Goal: Task Accomplishment & Management: Manage account settings

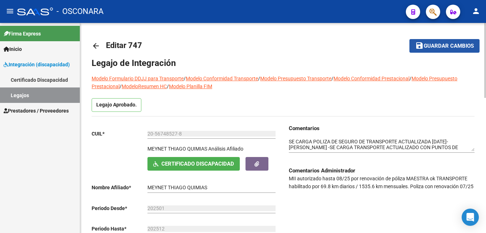
click at [448, 44] on span "Guardar cambios" at bounding box center [449, 46] width 50 height 6
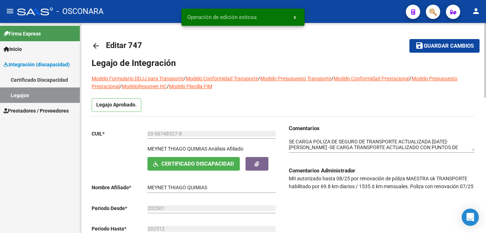
click at [448, 44] on span "Guardar cambios" at bounding box center [449, 46] width 50 height 6
click at [472, 10] on mat-icon "person" at bounding box center [476, 11] width 9 height 9
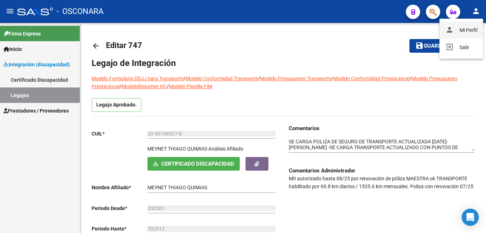
click at [467, 28] on button "person Mi Perfil" at bounding box center [462, 29] width 44 height 17
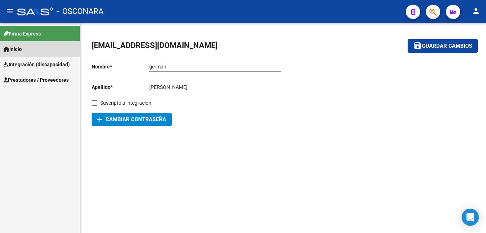
click at [22, 50] on span "Inicio" at bounding box center [13, 49] width 18 height 8
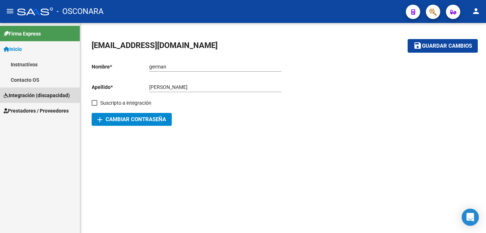
click at [29, 96] on span "Integración (discapacidad)" at bounding box center [37, 95] width 66 height 8
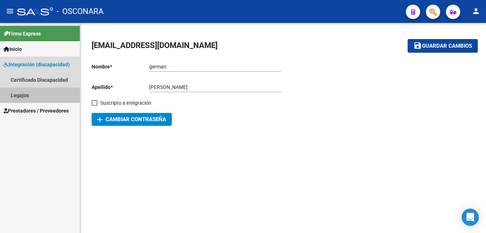
click at [29, 97] on link "Legajos" at bounding box center [40, 94] width 80 height 15
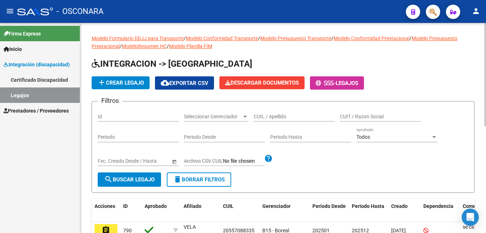
click at [280, 115] on input "CUIL / Apellido" at bounding box center [294, 117] width 81 height 6
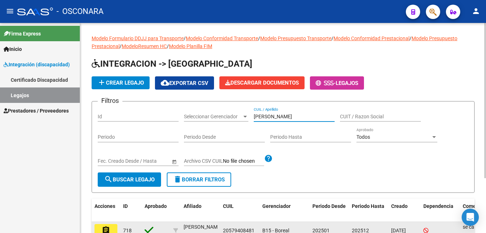
type input "[PERSON_NAME]"
click at [98, 231] on button "assignment" at bounding box center [106, 230] width 23 height 13
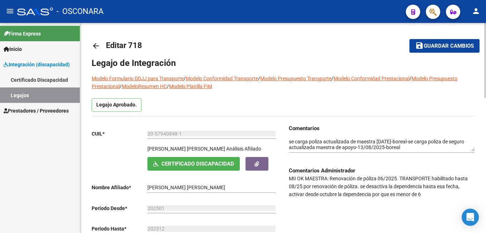
click at [432, 47] on span "Guardar cambios" at bounding box center [449, 46] width 50 height 6
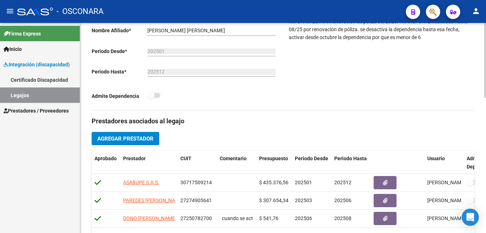
scroll to position [148, 0]
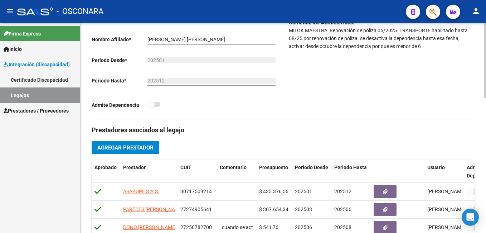
click at [463, 115] on div "arrow_back Editar 718 save Guardar cambios Legajo de Integración Modelo Formula…" at bounding box center [284, 169] width 408 height 589
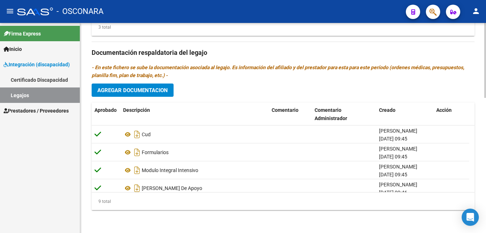
scroll to position [380, 0]
click at [486, 186] on html "menu - OSCONARA person Firma Express Inicio Instructivos Contacto OS Integració…" at bounding box center [243, 116] width 486 height 233
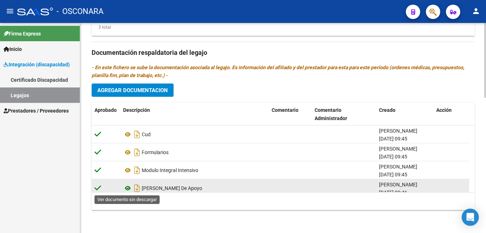
click at [129, 188] on icon at bounding box center [127, 188] width 9 height 9
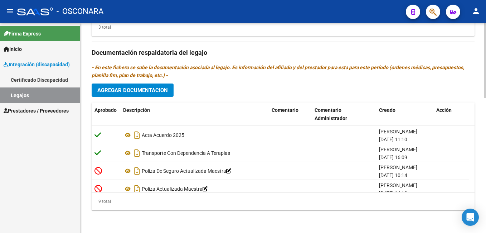
scroll to position [97, 0]
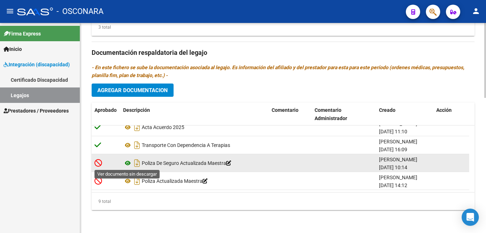
click at [129, 163] on icon at bounding box center [127, 163] width 9 height 9
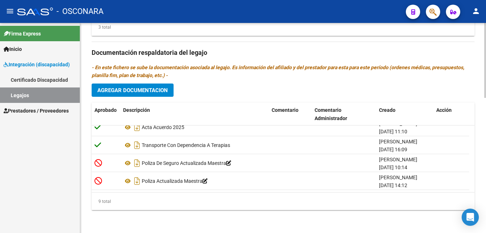
drag, startPoint x: 486, startPoint y: 173, endPoint x: 332, endPoint y: 93, distance: 173.3
click at [332, 93] on div "Prestadores asociados al legajo Agregar Prestador Aprobado Prestador CUIT Comen…" at bounding box center [283, 52] width 383 height 328
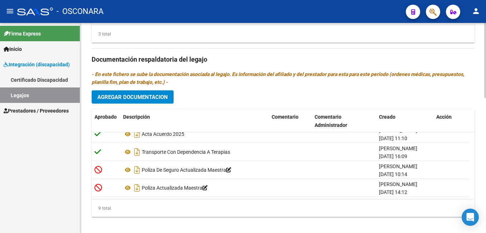
scroll to position [380, 0]
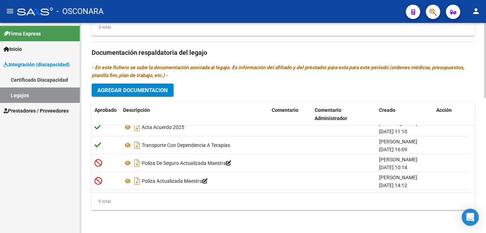
click at [486, 188] on html "menu - OSCONARA person Firma Express Inicio Instructivos Contacto OS Integració…" at bounding box center [243, 116] width 486 height 233
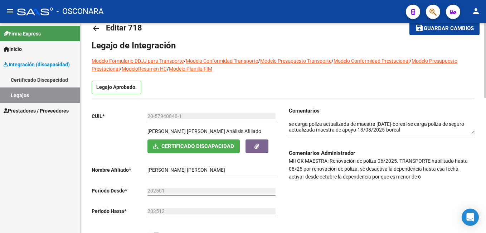
scroll to position [16, 0]
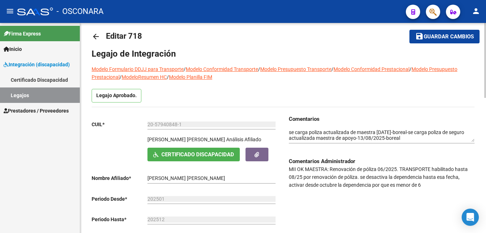
scroll to position [10, 0]
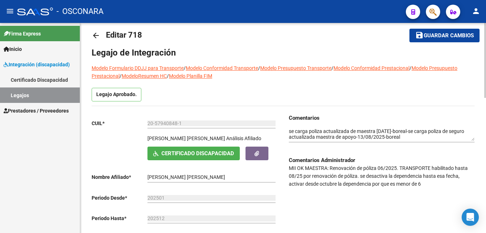
click at [486, 73] on div at bounding box center [486, 64] width 2 height 75
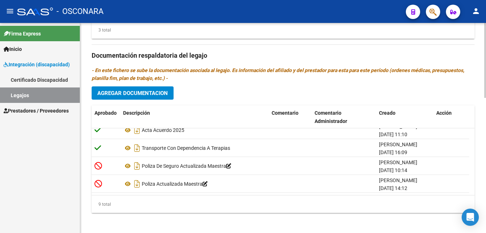
scroll to position [380, 0]
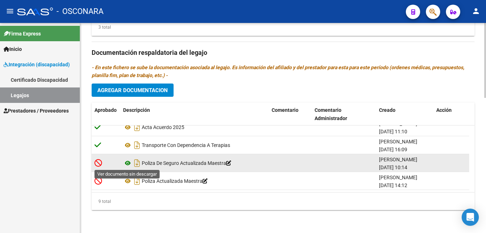
click at [129, 160] on icon at bounding box center [127, 163] width 9 height 9
click at [128, 162] on icon at bounding box center [127, 163] width 9 height 9
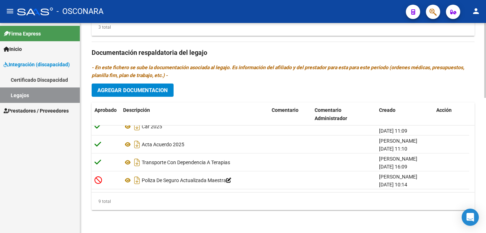
click at [486, 202] on html "menu - OSCONARA person Firma Express Inicio Instructivos Contacto OS Integració…" at bounding box center [243, 116] width 486 height 233
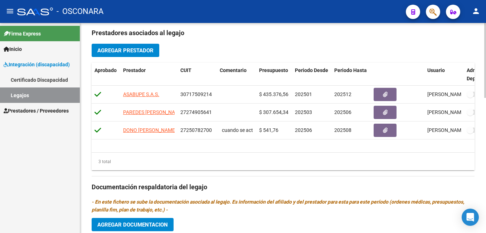
scroll to position [242, 0]
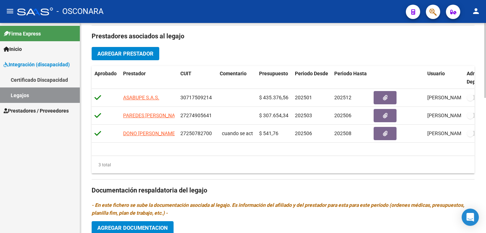
click at [485, 127] on div at bounding box center [486, 146] width 2 height 75
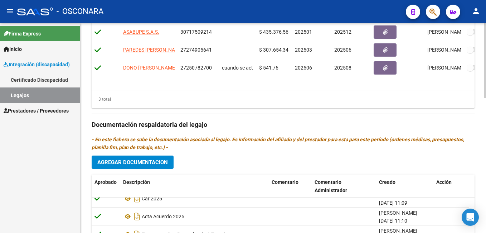
scroll to position [253, 0]
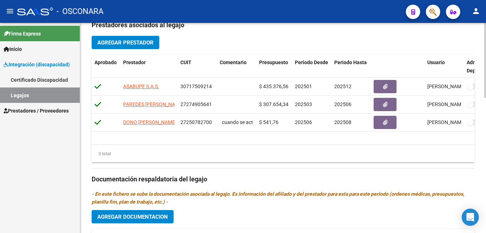
click at [466, 165] on div "arrow_back Editar 718 save Guardar cambios Legajo de Integración Modelo Formula…" at bounding box center [284, 64] width 408 height 589
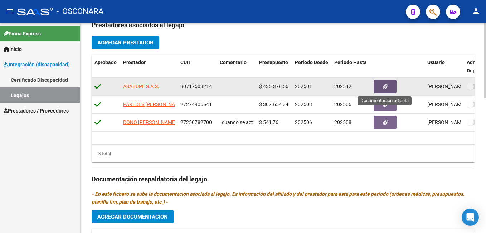
click at [383, 83] on span "button" at bounding box center [385, 86] width 5 height 6
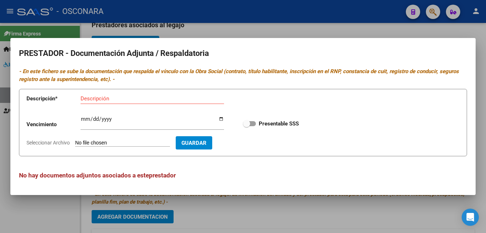
click at [405, 214] on div at bounding box center [243, 116] width 486 height 233
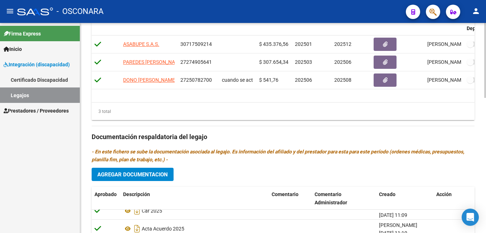
scroll to position [298, 0]
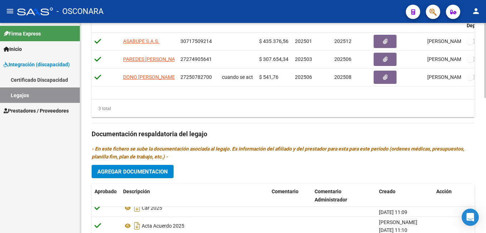
click at [486, 155] on html "menu - OSCONARA person Firma Express Inicio Instructivos Contacto OS Integració…" at bounding box center [243, 116] width 486 height 233
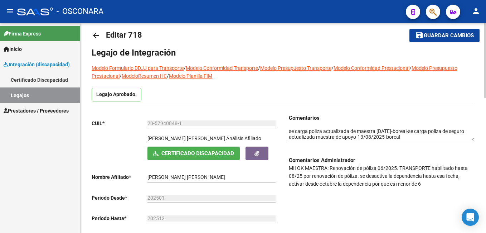
scroll to position [0, 0]
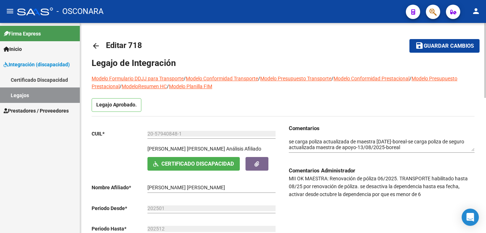
click at [486, 21] on html "menu - OSCONARA person Firma Express Inicio Instructivos Contacto OS Integració…" at bounding box center [243, 116] width 486 height 233
click at [441, 45] on span "Guardar cambios" at bounding box center [449, 46] width 50 height 6
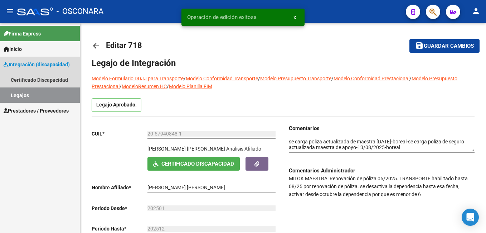
click at [31, 93] on link "Legajos" at bounding box center [40, 94] width 80 height 15
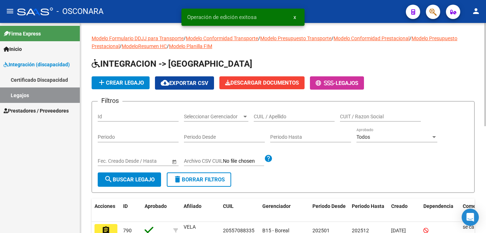
click at [267, 118] on input "CUIL / Apellido" at bounding box center [294, 117] width 81 height 6
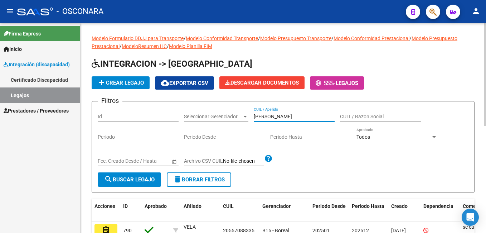
type input "[PERSON_NAME]"
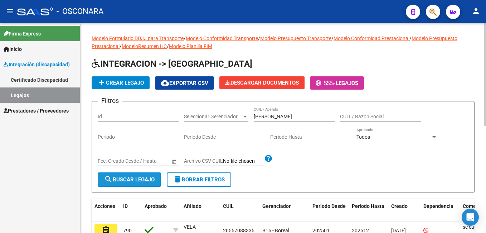
click at [138, 180] on span "search Buscar Legajo" at bounding box center [129, 179] width 50 height 6
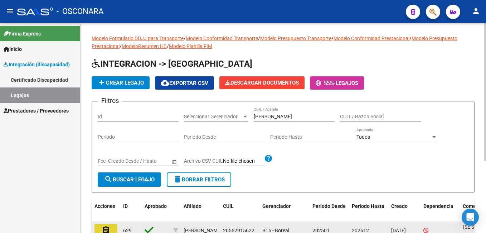
click at [104, 229] on mat-icon "assignment" at bounding box center [106, 230] width 9 height 9
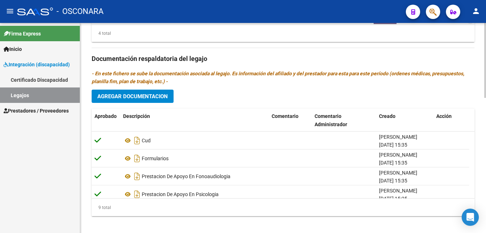
scroll to position [380, 0]
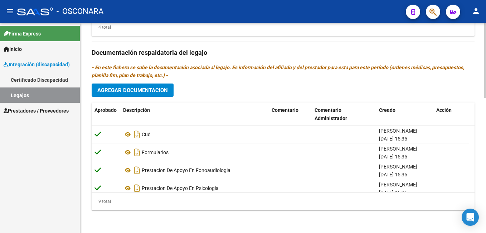
click at [486, 232] on html "menu - OSCONARA person Firma Express Inicio Instructivos Contacto OS Integració…" at bounding box center [243, 116] width 486 height 233
click at [146, 88] on span "Agregar Documentacion" at bounding box center [132, 90] width 71 height 6
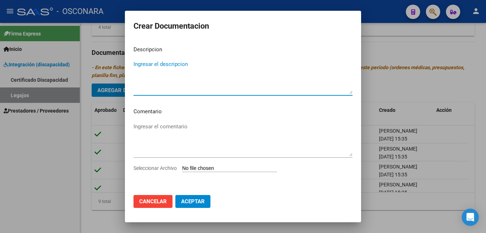
click at [146, 88] on textarea "Ingresar el descripcion" at bounding box center [243, 77] width 219 height 34
type textarea "POLIZA DE SEGURO ACTUALIZADA PSP"
click at [203, 167] on input "Seleccionar Archivo" at bounding box center [229, 168] width 95 height 7
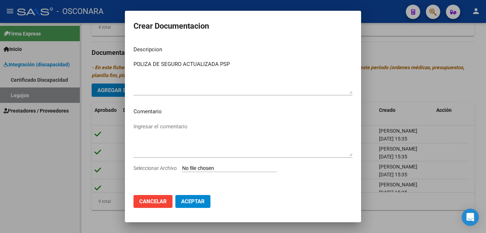
type input "C:\fakepath\[PERSON_NAME] (1)_removed.pdf"
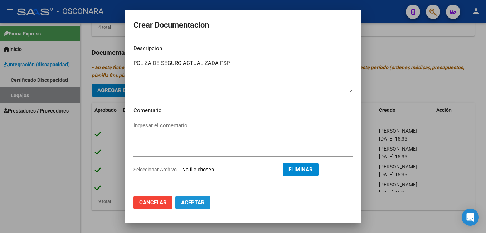
click at [197, 207] on button "Aceptar" at bounding box center [192, 202] width 35 height 13
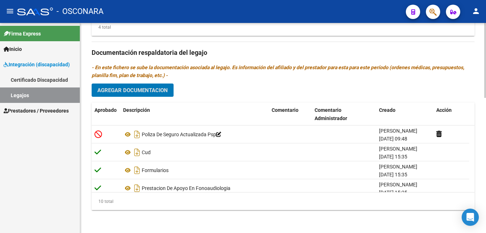
click at [486, 193] on html "menu - OSCONARA person Firma Express Inicio Instructivos Contacto OS Integració…" at bounding box center [243, 116] width 486 height 233
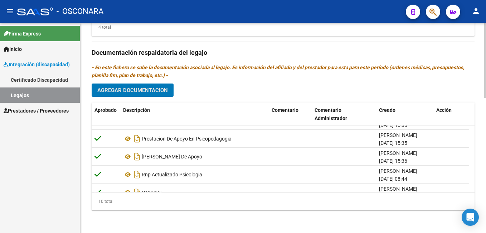
scroll to position [83, 0]
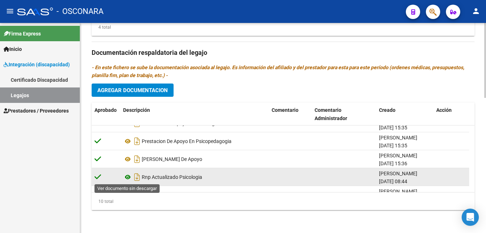
click at [127, 178] on icon at bounding box center [127, 177] width 9 height 9
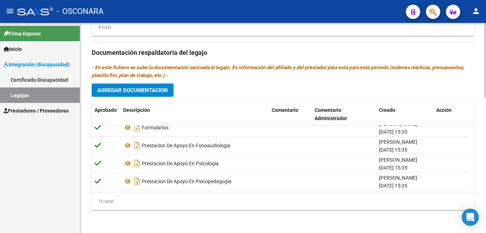
scroll to position [40, 0]
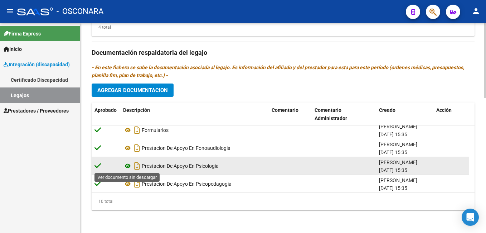
click at [128, 166] on icon at bounding box center [127, 166] width 9 height 9
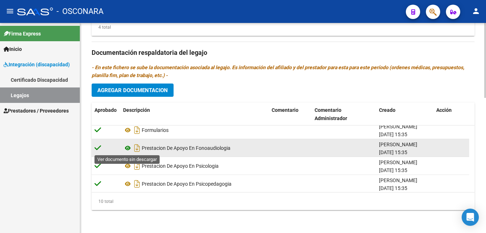
click at [128, 149] on icon at bounding box center [127, 148] width 9 height 9
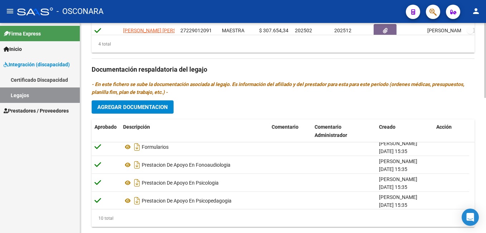
scroll to position [366, 0]
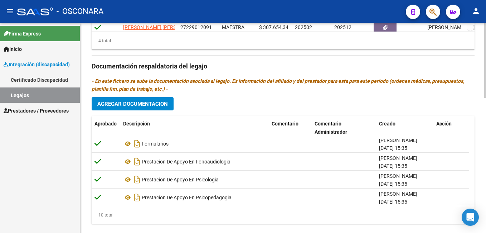
click at [486, 176] on html "menu - OSCONARA person Firma Express Inicio Instructivos Contacto OS Integració…" at bounding box center [243, 116] width 486 height 233
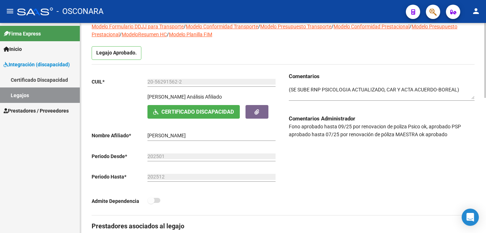
scroll to position [0, 0]
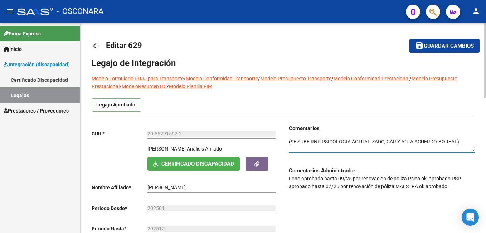
click at [290, 144] on textarea at bounding box center [382, 145] width 186 height 14
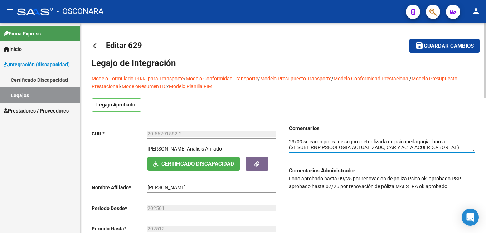
type textarea "23/09 se carga poliza de seguro actualizada de psicopedagogia -boreal (SE SUBE …"
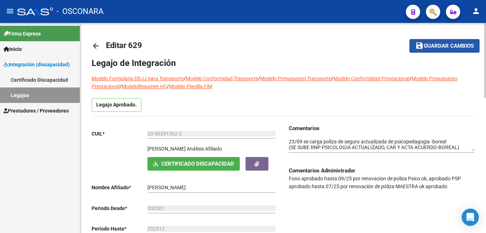
click at [445, 45] on span "Guardar cambios" at bounding box center [449, 46] width 50 height 6
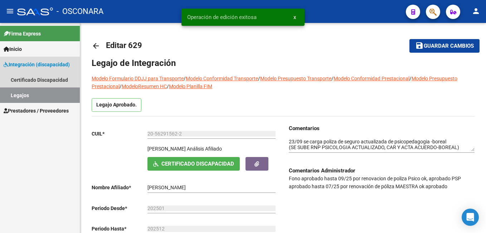
click at [39, 93] on link "Legajos" at bounding box center [40, 94] width 80 height 15
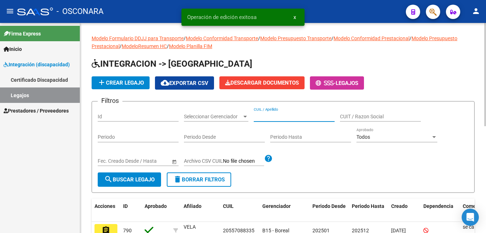
click at [266, 119] on input "CUIL / Apellido" at bounding box center [294, 117] width 81 height 6
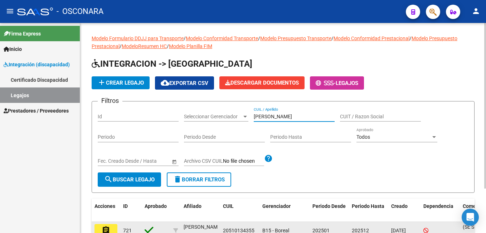
type input "[PERSON_NAME]"
click at [109, 228] on mat-icon "assignment" at bounding box center [106, 230] width 9 height 9
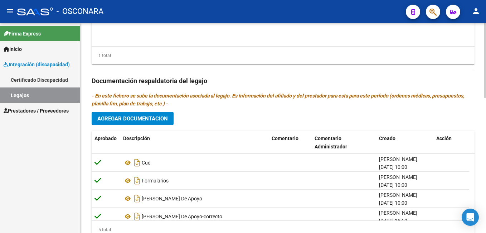
scroll to position [380, 0]
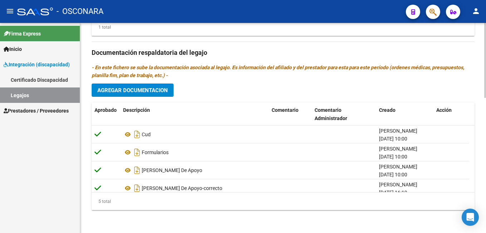
click at [486, 232] on html "menu - OSCONARA person Firma Express Inicio Instructivos Contacto OS Integració…" at bounding box center [243, 116] width 486 height 233
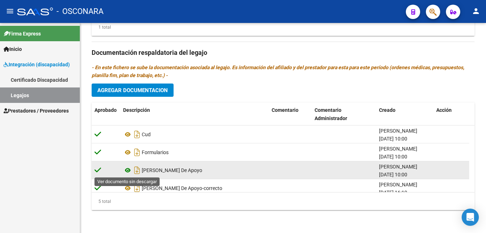
click at [125, 172] on icon at bounding box center [127, 170] width 9 height 9
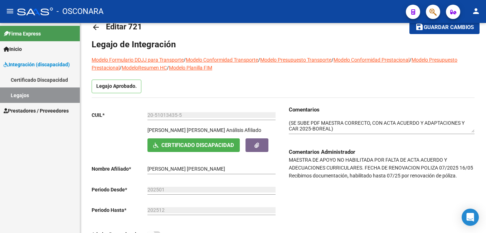
scroll to position [0, 0]
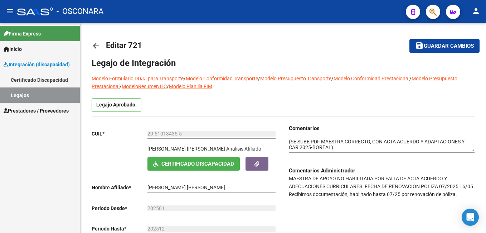
click at [486, 27] on html "menu - OSCONARA person Firma Express Inicio Instructivos Contacto OS Integració…" at bounding box center [243, 116] width 486 height 233
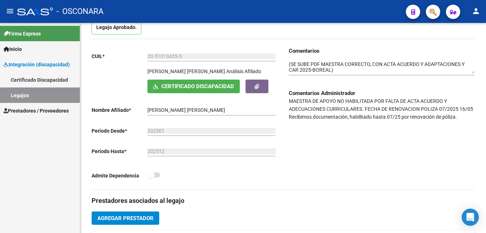
scroll to position [80, 0]
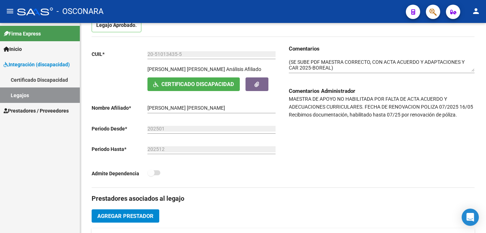
drag, startPoint x: 371, startPoint y: 115, endPoint x: 461, endPoint y: 113, distance: 89.9
click at [461, 113] on p "MAESTRA DE APOYO NO HABILITADA POR FALTA DE ACTA ACUERDO Y ADECUACIONES CURRICU…" at bounding box center [382, 107] width 186 height 24
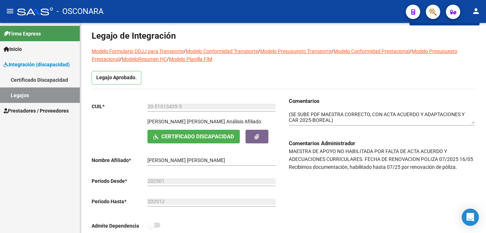
click at [486, 92] on html "menu - OSCONARA person Firma Express Inicio Instructivos Contacto OS Integració…" at bounding box center [243, 116] width 486 height 233
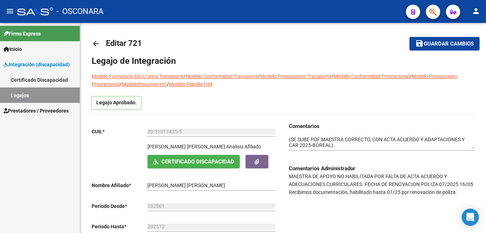
scroll to position [3, 0]
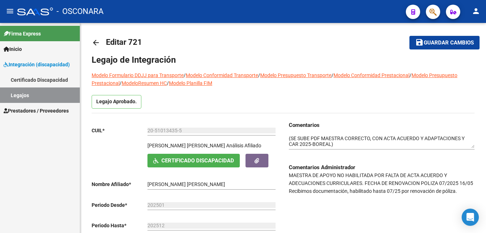
click at [486, 80] on html "menu - OSCONARA person Firma Express Inicio Instructivos Contacto OS Integració…" at bounding box center [243, 116] width 486 height 233
drag, startPoint x: 350, startPoint y: 192, endPoint x: 381, endPoint y: 192, distance: 30.8
click at [381, 192] on p "MAESTRA DE APOYO NO HABILITADA POR FALTA DE ACTA ACUERDO Y ADECUACIONES CURRICU…" at bounding box center [382, 183] width 186 height 24
drag, startPoint x: 381, startPoint y: 192, endPoint x: 338, endPoint y: 204, distance: 44.7
click at [338, 204] on div "Comentarios Comentarios Administrador MAESTRA DE APOYO NO HABILITADA POR FALTA …" at bounding box center [379, 192] width 192 height 143
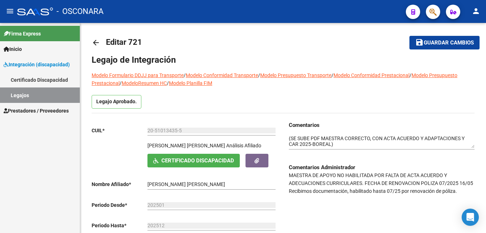
drag, startPoint x: 351, startPoint y: 190, endPoint x: 461, endPoint y: 191, distance: 110.0
click at [461, 191] on p "MAESTRA DE APOYO NO HABILITADA POR FALTA DE ACTA ACUERDO Y ADECUACIONES CURRICU…" at bounding box center [382, 183] width 186 height 24
click at [429, 40] on span "Guardar cambios" at bounding box center [449, 43] width 50 height 6
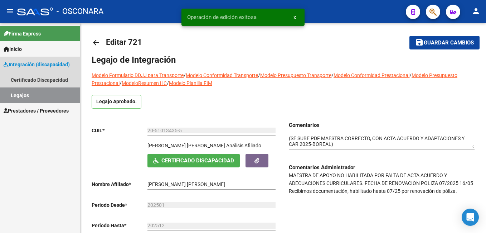
click at [20, 94] on link "Legajos" at bounding box center [40, 94] width 80 height 15
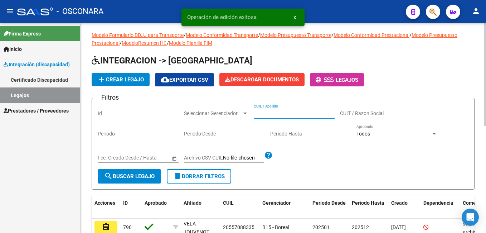
click at [292, 113] on input "CUIL / Apellido" at bounding box center [294, 113] width 81 height 6
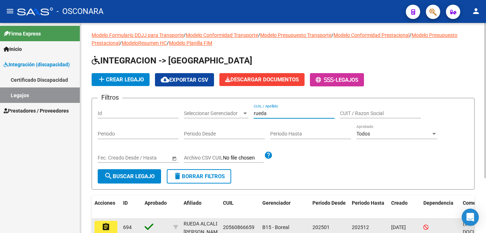
type input "rueda"
click at [111, 225] on button "assignment" at bounding box center [106, 227] width 23 height 13
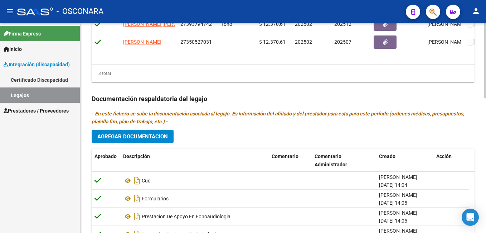
click at [486, 206] on html "menu - OSCONARA person Firma Express Inicio Instructivos Contacto OS Integració…" at bounding box center [243, 116] width 486 height 233
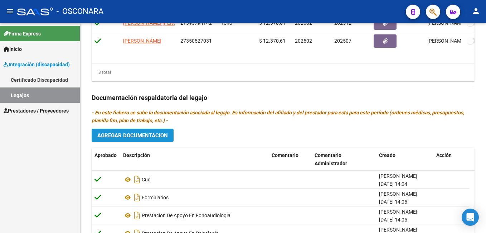
click at [166, 138] on span "Agregar Documentacion" at bounding box center [132, 135] width 71 height 6
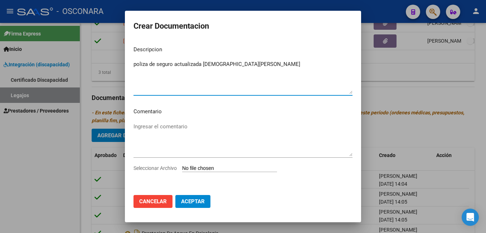
type textarea "poliza de seguro actualizada [DEMOGRAPHIC_DATA][PERSON_NAME]"
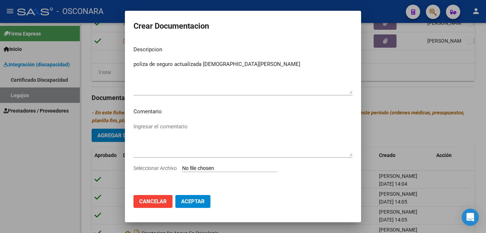
click at [221, 169] on input "Seleccionar Archivo" at bounding box center [229, 168] width 95 height 7
type input "C:\fakepath\[PERSON_NAME] [PERSON_NAME].pdf"
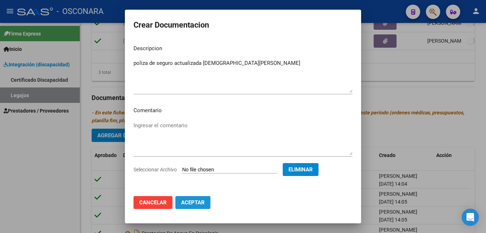
click at [198, 200] on span "Aceptar" at bounding box center [193, 202] width 24 height 6
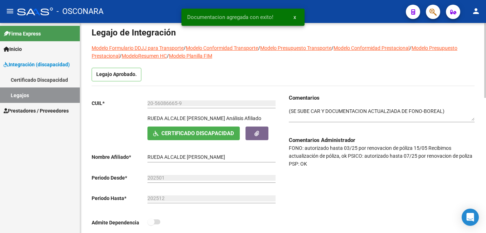
scroll to position [32, 0]
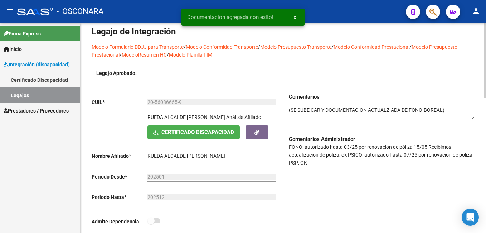
click at [486, 54] on html "menu - OSCONARA person Firma Express Inicio Instructivos Contacto OS Integració…" at bounding box center [243, 116] width 486 height 233
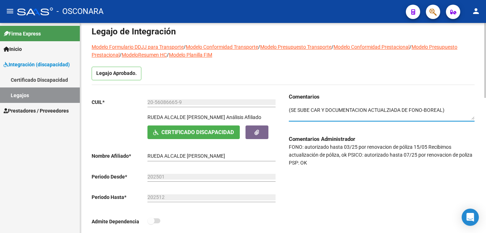
click at [290, 110] on textarea at bounding box center [382, 113] width 186 height 14
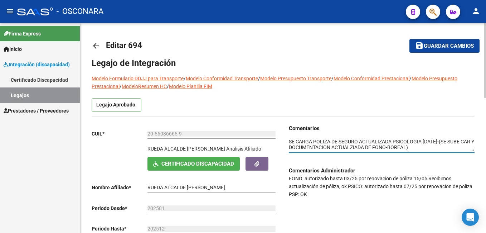
click at [486, 43] on html "menu - OSCONARA person Firma Express Inicio Instructivos Contacto OS Integració…" at bounding box center [243, 116] width 486 height 233
type textarea "SE CARGA POLIZA DE SEGURO ACTUALIZADA PSICOLOGIA [DATE]-(SE SUBE CAR Y DOCUMENT…"
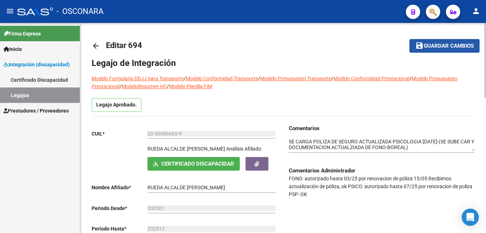
click at [433, 46] on span "Guardar cambios" at bounding box center [449, 46] width 50 height 6
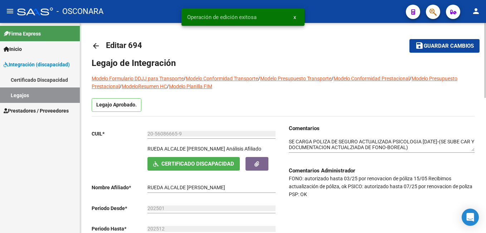
click at [433, 46] on span "Guardar cambios" at bounding box center [449, 46] width 50 height 6
click at [433, 46] on span "Guardar cambios" at bounding box center [440, 46] width 50 height 6
click at [433, 46] on span "Guardar cambios" at bounding box center [449, 46] width 50 height 6
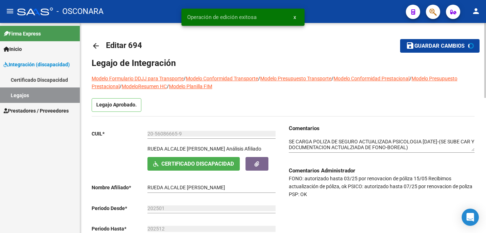
click at [433, 46] on span "Guardar cambios" at bounding box center [440, 46] width 50 height 6
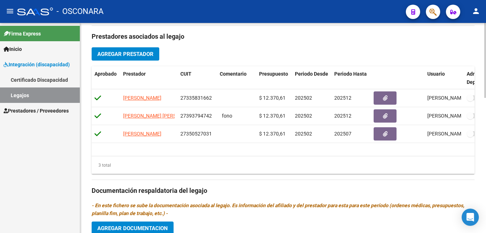
scroll to position [380, 0]
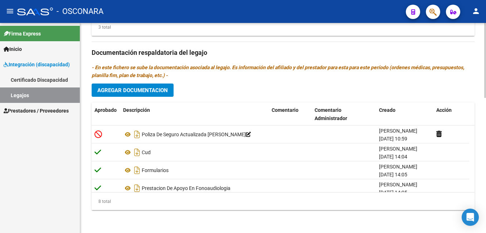
click at [486, 232] on html "menu - OSCONARA person Firma Express Inicio Instructivos Contacto OS Integració…" at bounding box center [243, 116] width 486 height 233
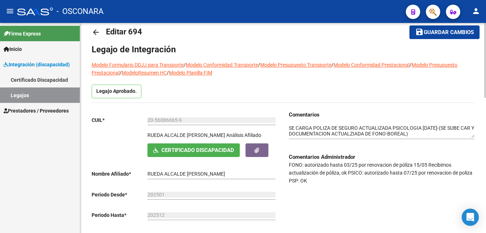
click at [486, 43] on html "menu - OSCONARA person Firma Express Inicio Instructivos Contacto OS Integració…" at bounding box center [243, 116] width 486 height 233
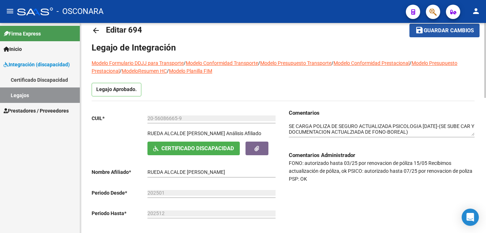
click at [428, 29] on span "Guardar cambios" at bounding box center [449, 31] width 50 height 6
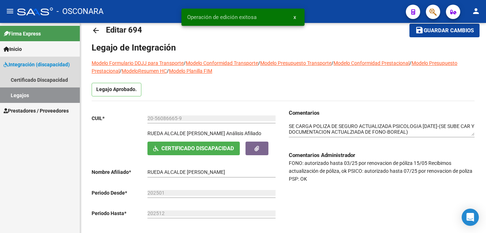
click at [53, 98] on link "Legajos" at bounding box center [40, 94] width 80 height 15
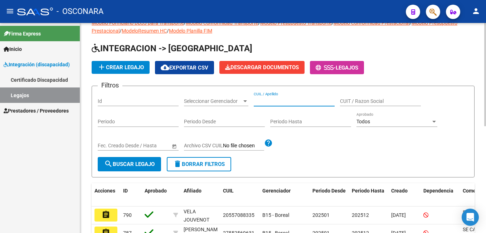
click at [254, 99] on input "CUIL / Apellido" at bounding box center [294, 101] width 81 height 6
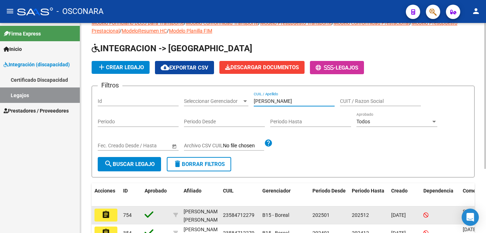
type input "[PERSON_NAME]"
click at [111, 216] on button "assignment" at bounding box center [106, 214] width 23 height 13
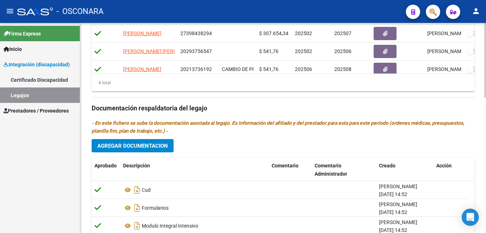
scroll to position [380, 0]
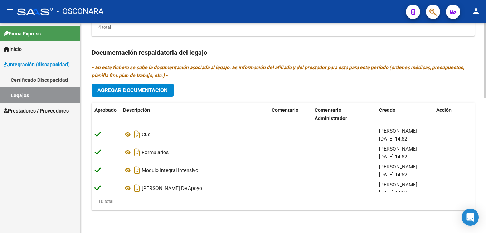
click at [486, 219] on html "menu - OSCONARA person Firma Express Inicio Instructivos Contacto OS Integració…" at bounding box center [243, 116] width 486 height 233
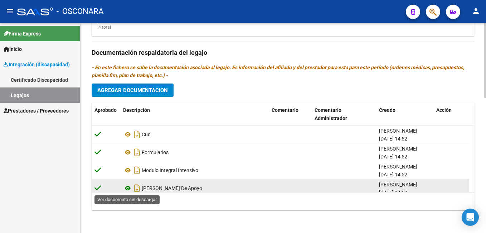
click at [127, 187] on icon at bounding box center [127, 188] width 9 height 9
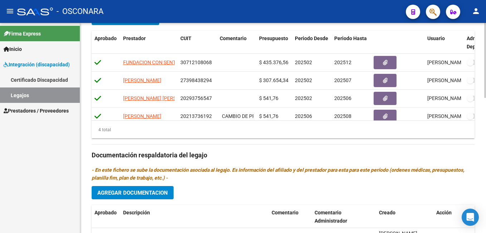
scroll to position [278, 0]
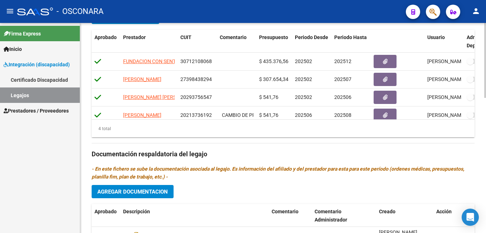
click at [485, 140] on div at bounding box center [486, 159] width 2 height 75
